Goal: Task Accomplishment & Management: Use online tool/utility

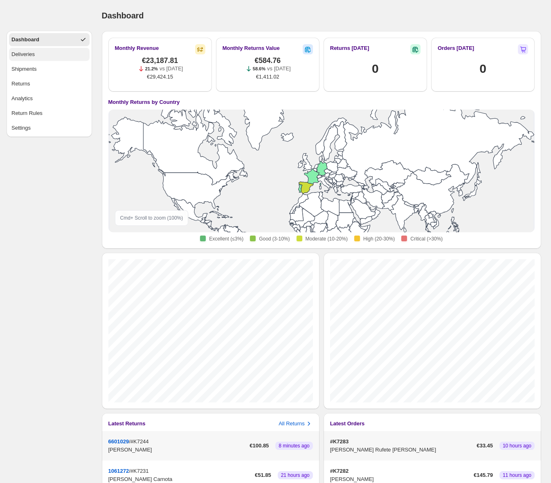
click at [20, 55] on div "Deliveries" at bounding box center [22, 54] width 23 height 8
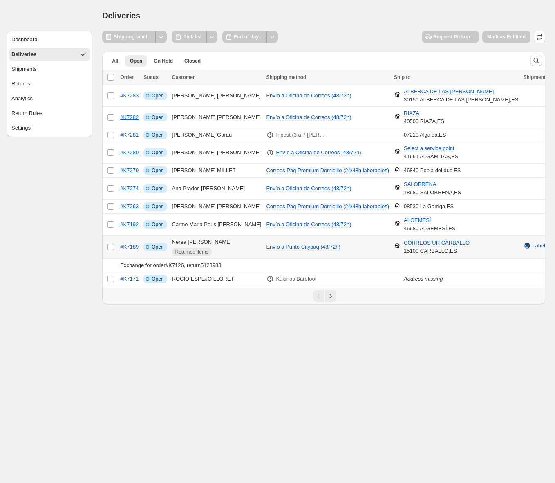
click at [532, 246] on span "Label" at bounding box center [538, 246] width 13 height 8
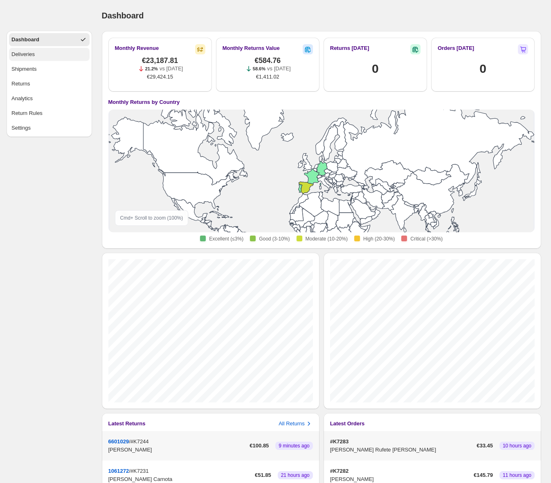
click at [40, 59] on button "Deliveries" at bounding box center [49, 54] width 81 height 13
